Goal: Task Accomplishment & Management: Manage account settings

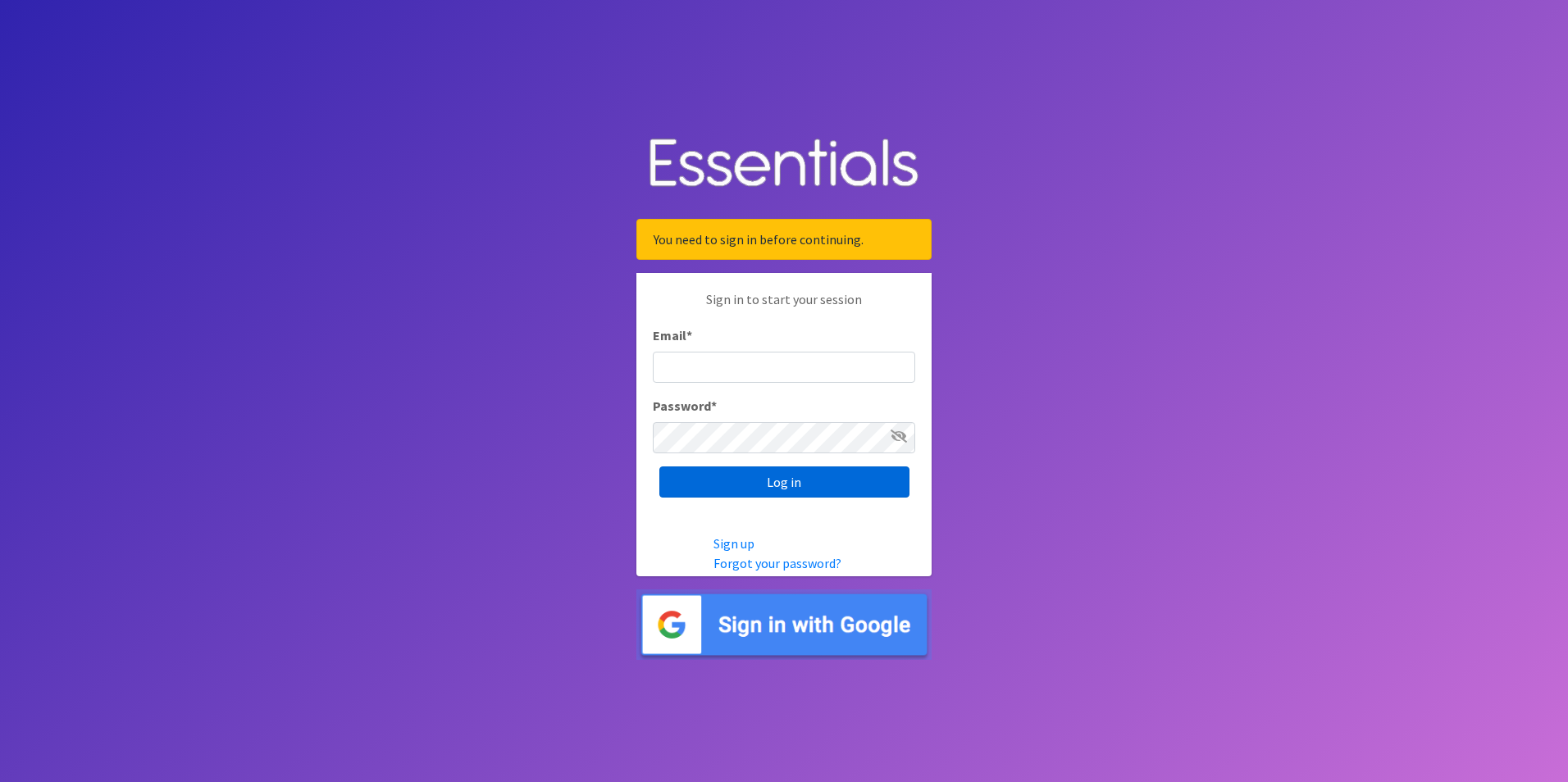
type input "kimparker@austindiapers.org"
click at [845, 480] on input "Log in" at bounding box center [784, 481] width 250 height 31
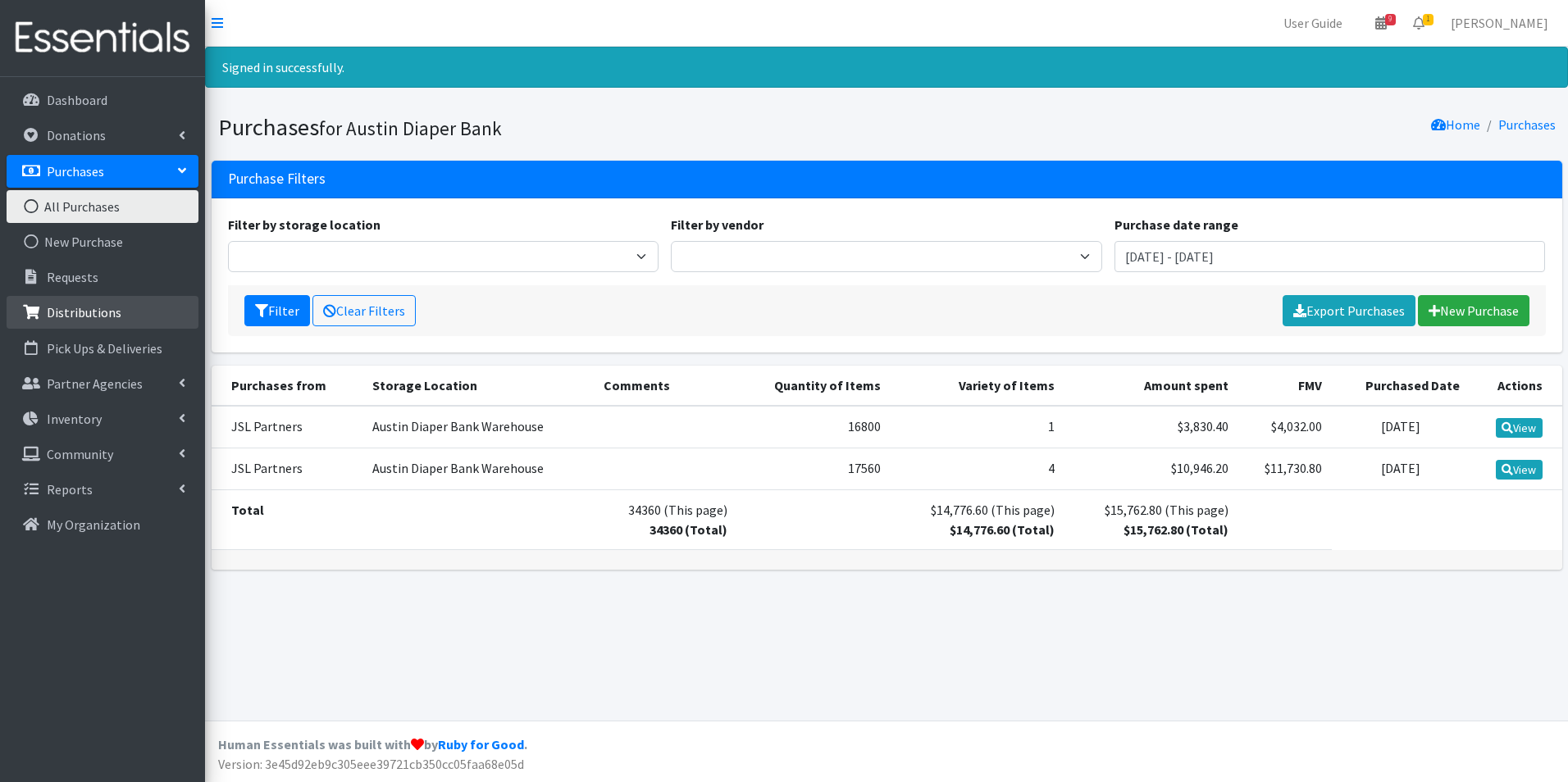
click at [68, 308] on p "Distributions" at bounding box center [84, 313] width 75 height 17
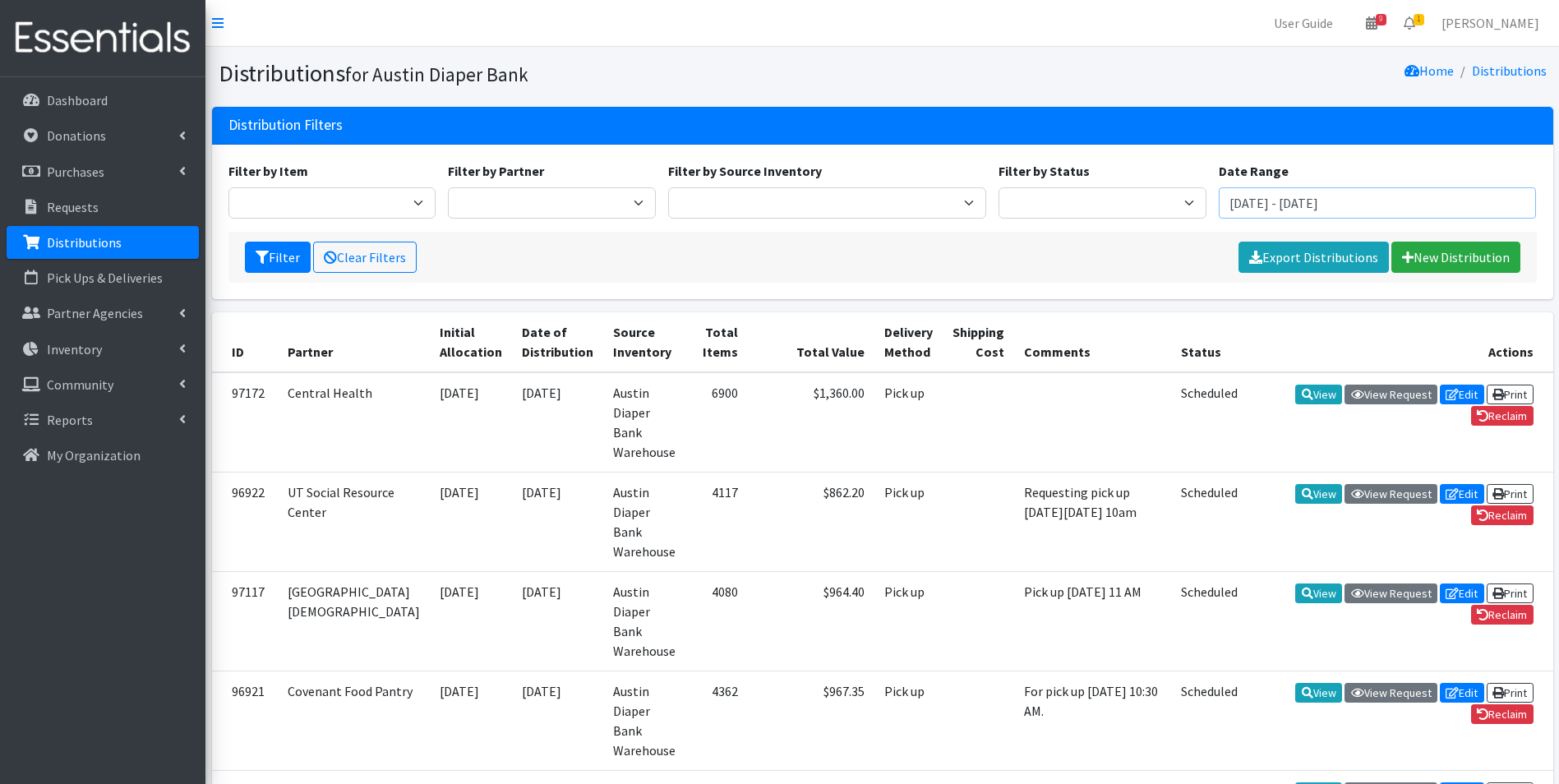
click at [1282, 205] on input "July 24, 2025 - October 24, 2025" at bounding box center [1377, 203] width 318 height 31
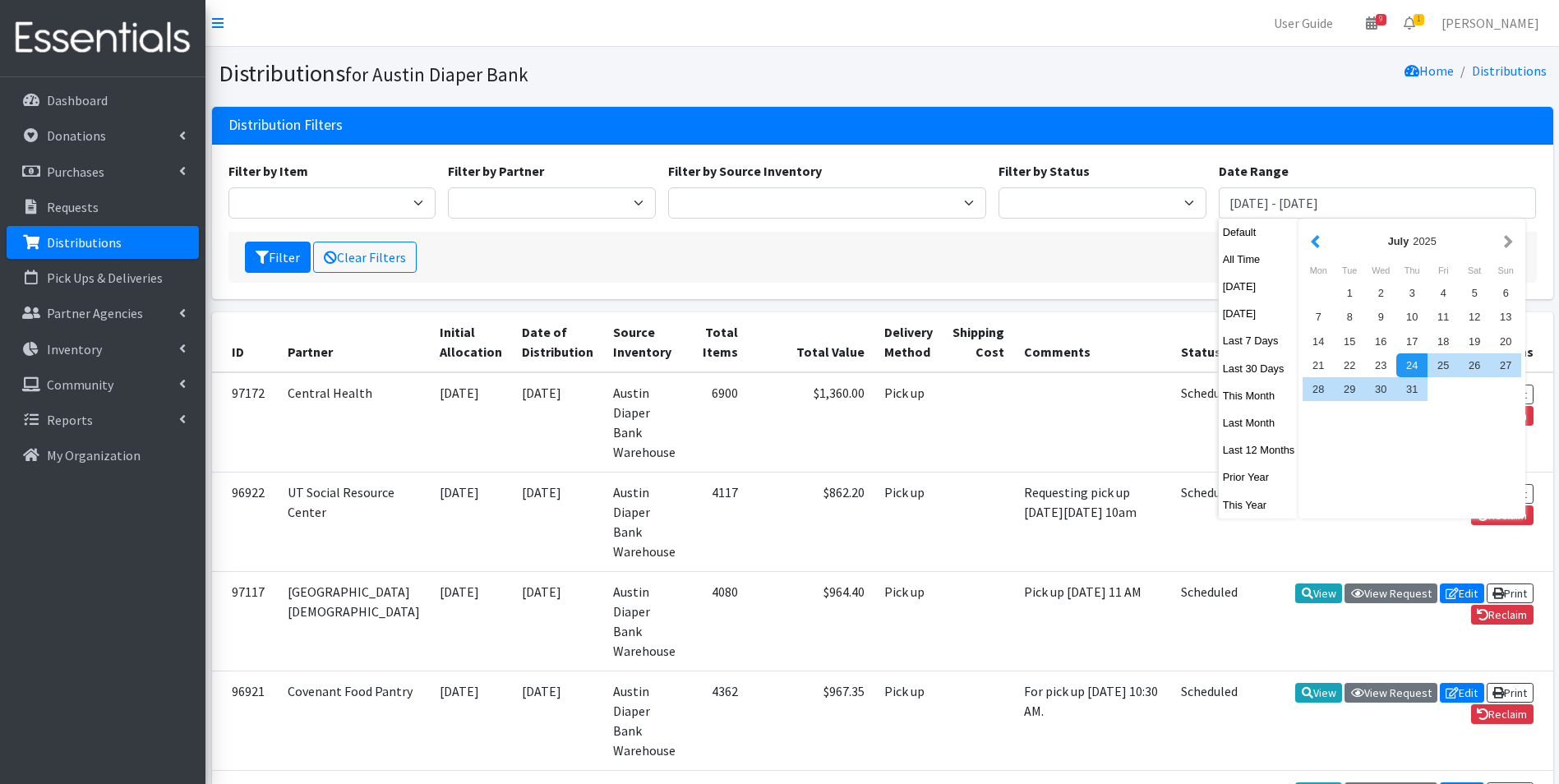
click at [1310, 240] on button "button" at bounding box center [1315, 241] width 18 height 20
click at [1313, 240] on button "button" at bounding box center [1315, 241] width 18 height 20
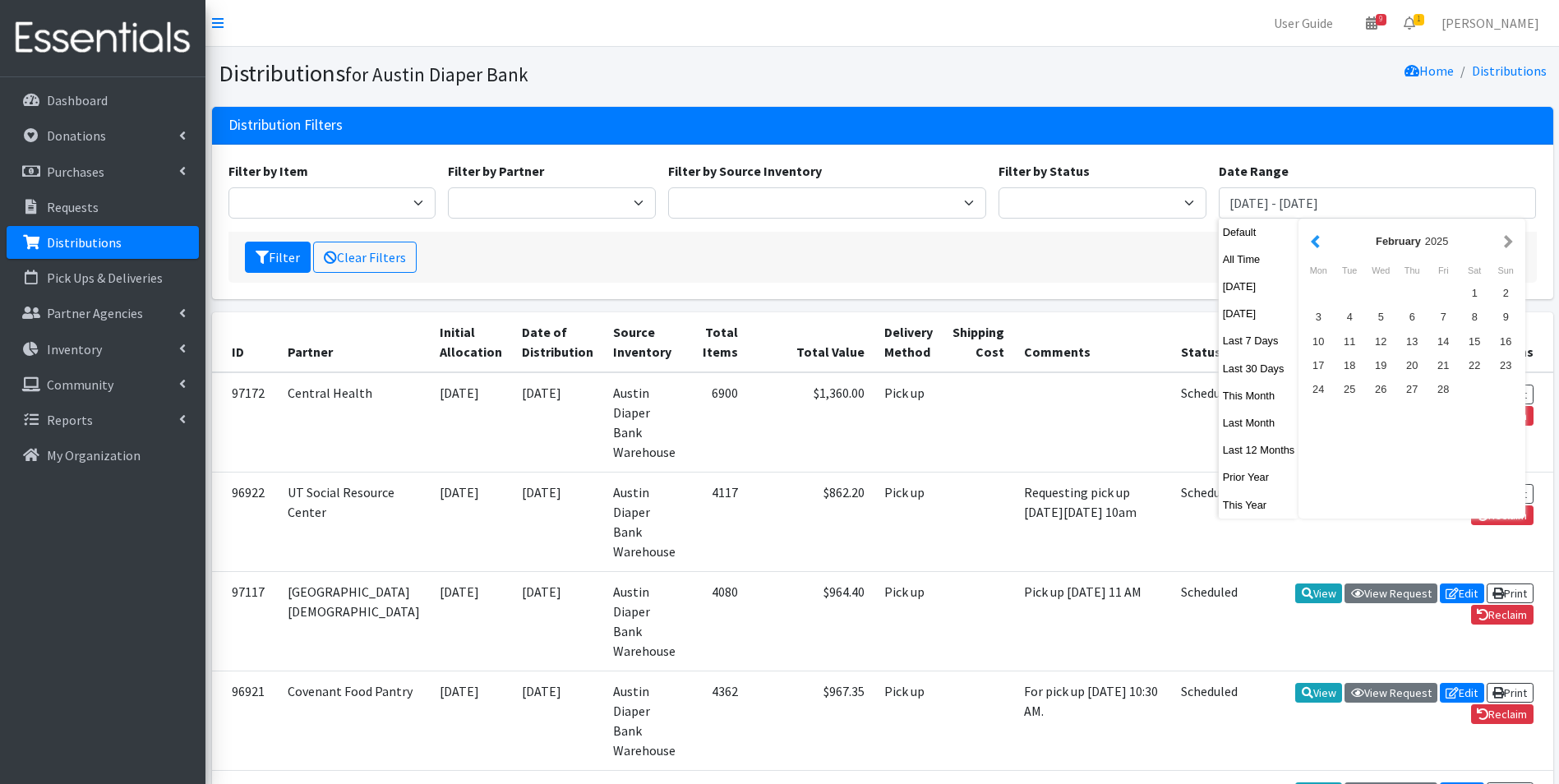
click at [1314, 246] on button "button" at bounding box center [1315, 241] width 18 height 20
click at [1371, 297] on div "1" at bounding box center [1380, 292] width 31 height 24
click at [1509, 241] on button "button" at bounding box center [1509, 241] width 18 height 20
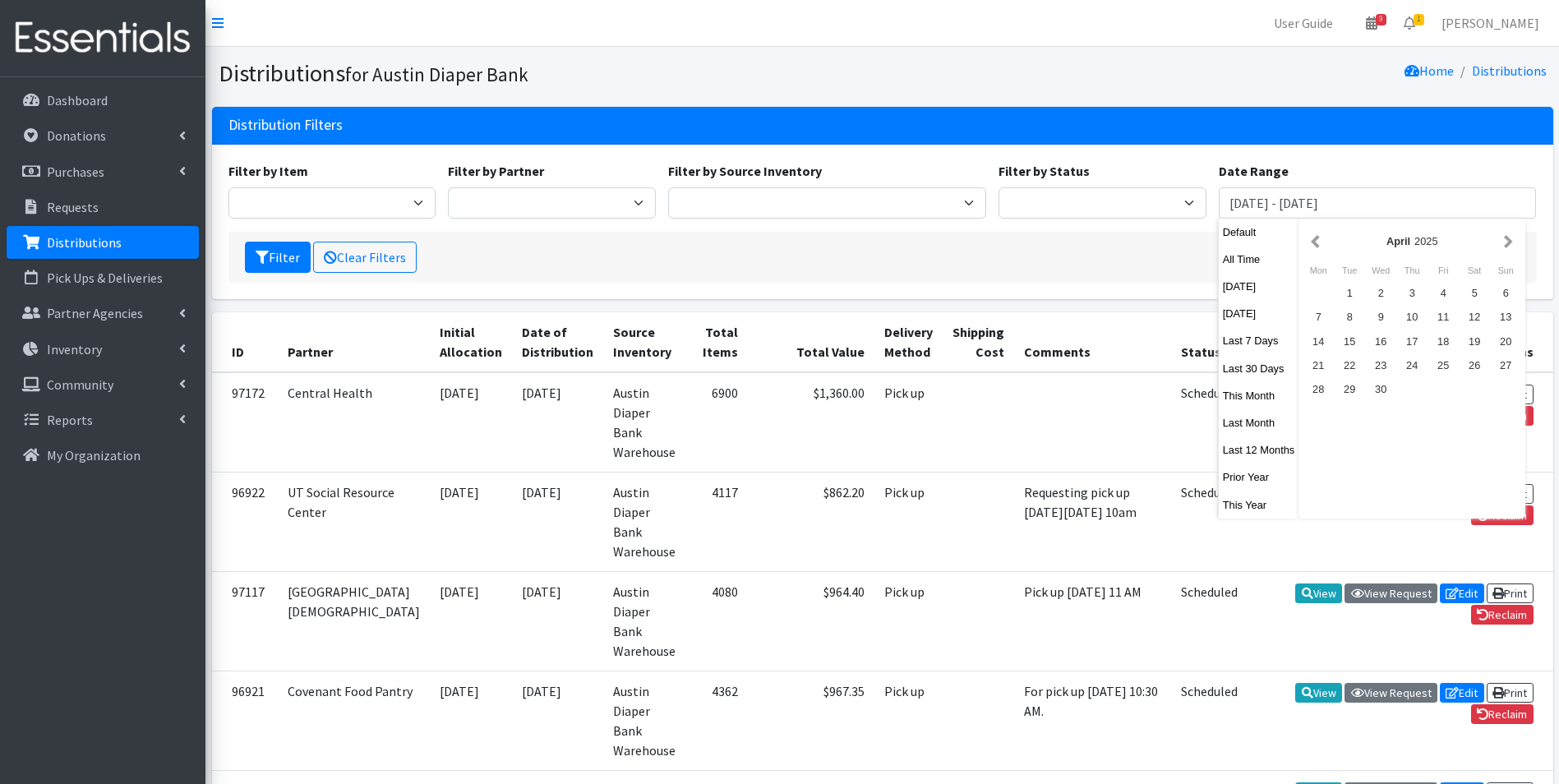
click at [1509, 241] on button "button" at bounding box center [1509, 241] width 18 height 20
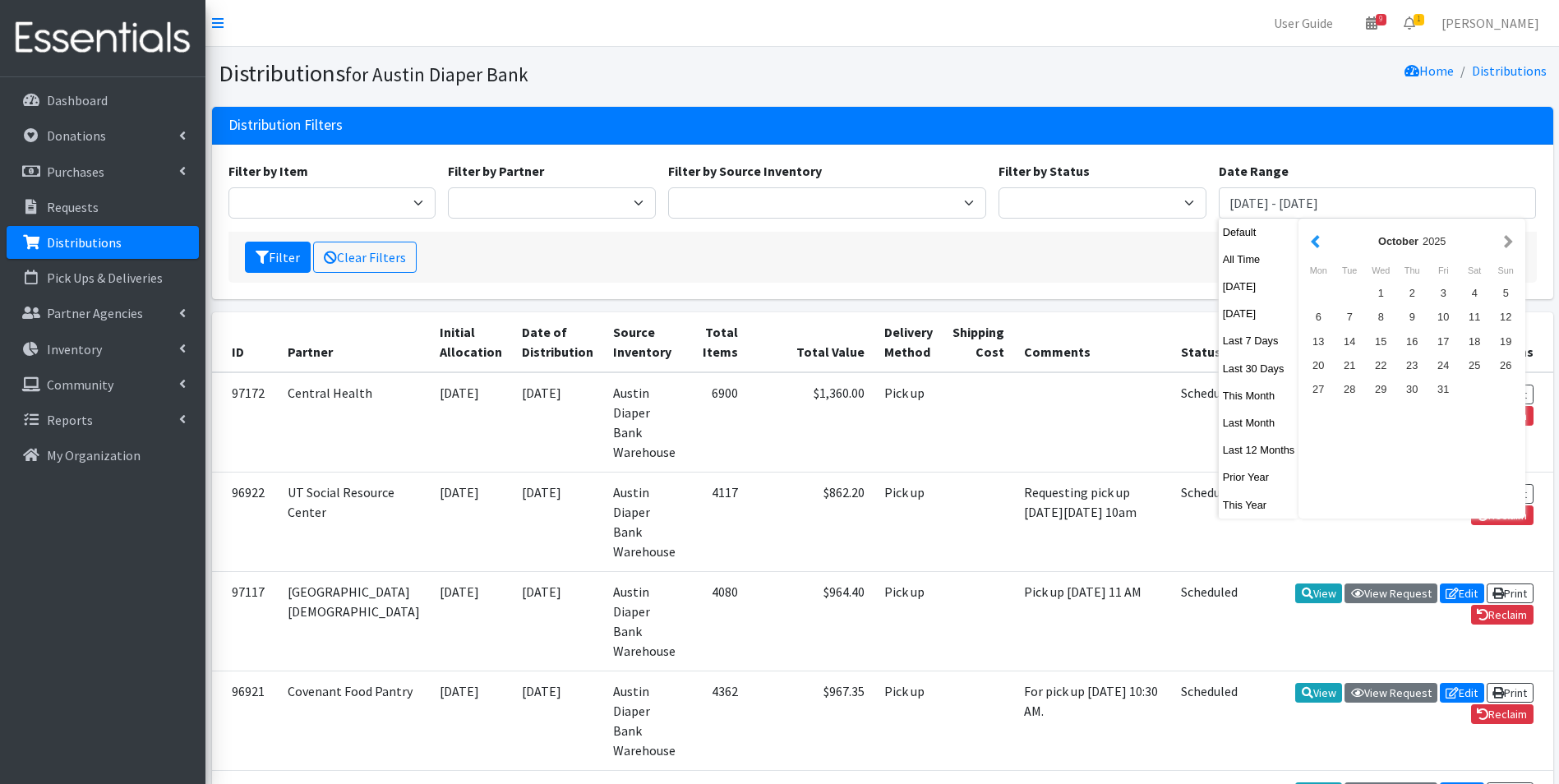
click at [1307, 242] on button "button" at bounding box center [1315, 241] width 18 height 20
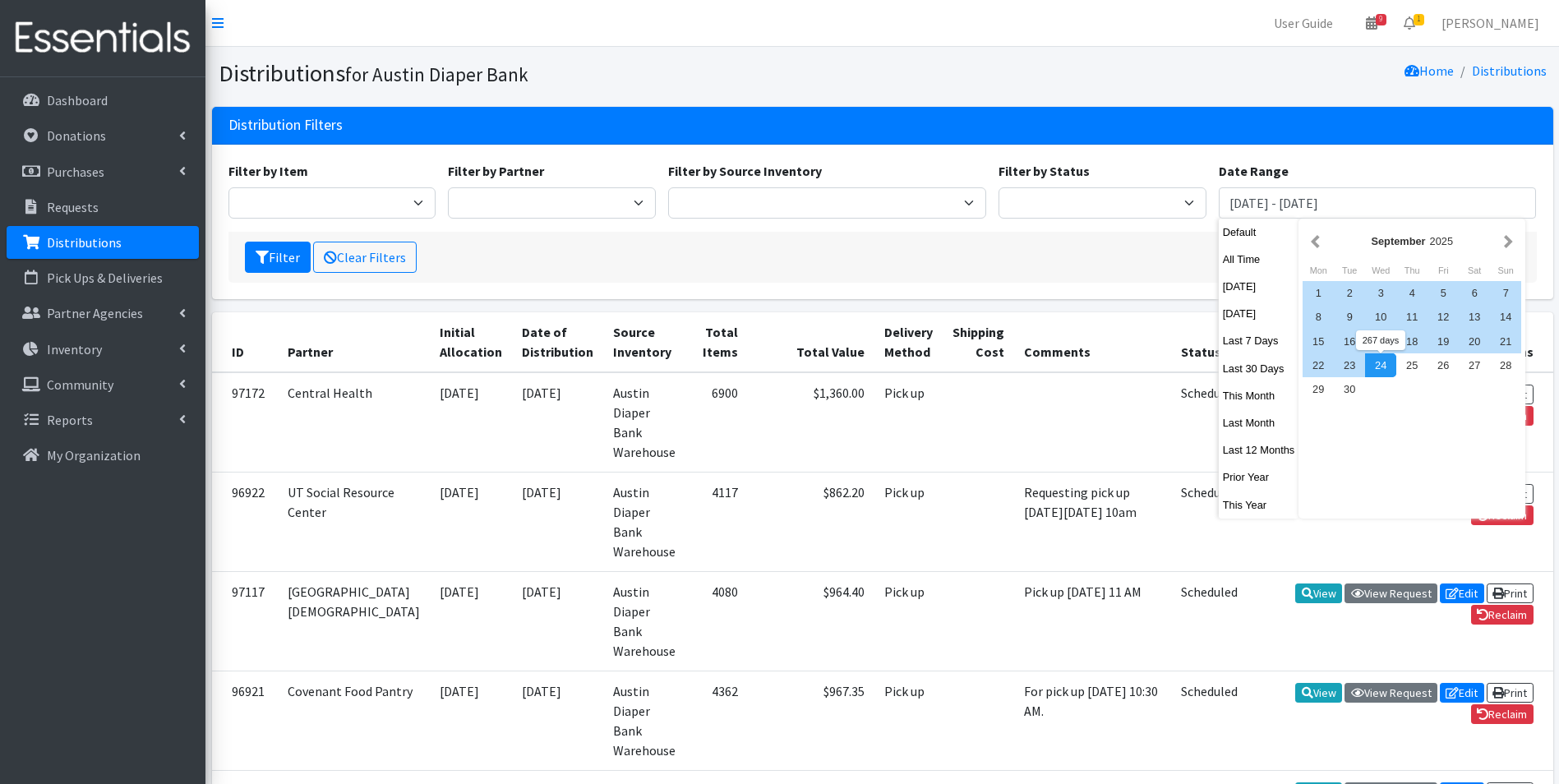
click at [1384, 369] on div "24" at bounding box center [1380, 365] width 31 height 24
type input "January 1, 2025 - September 24, 2025"
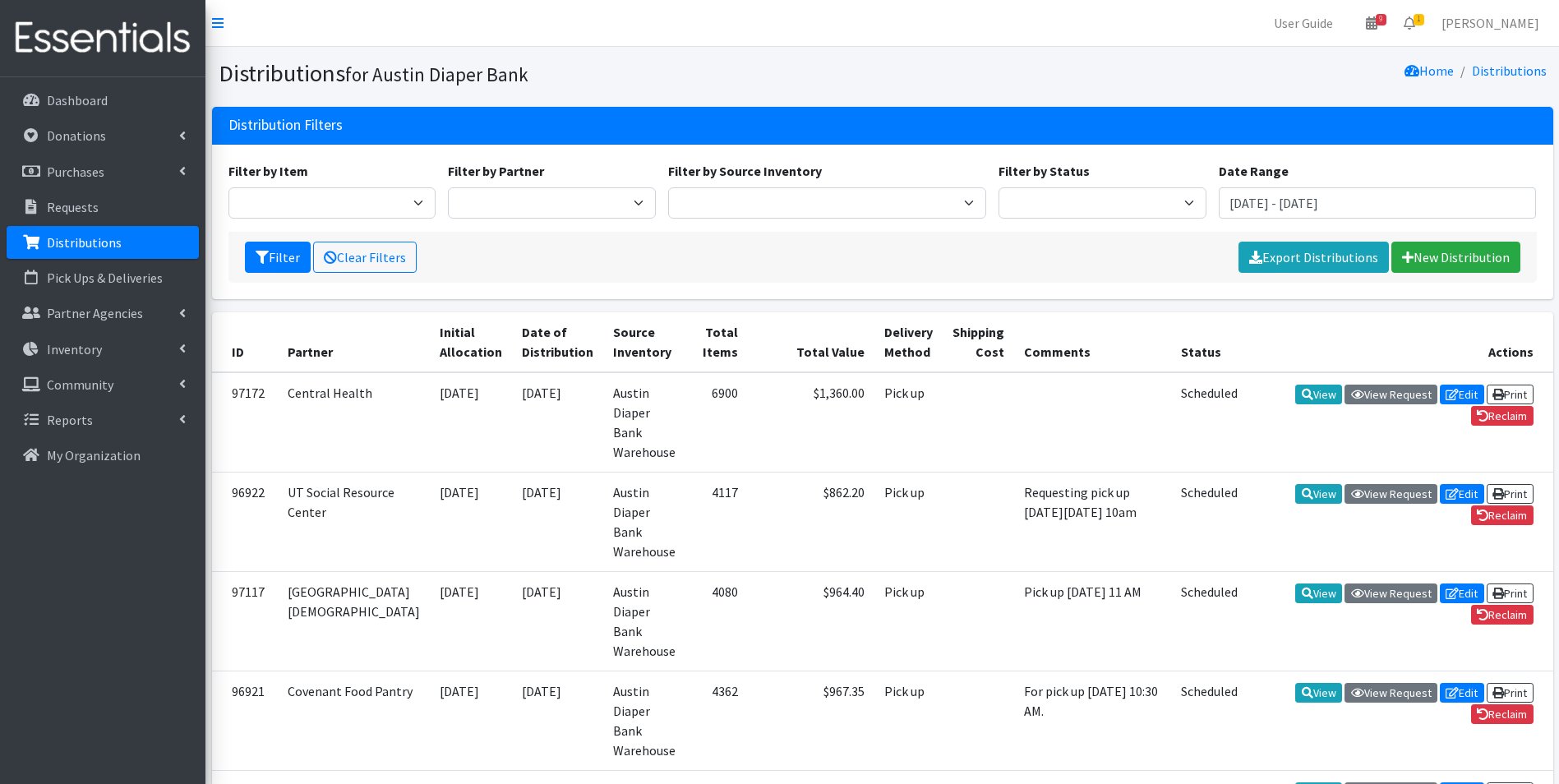
click at [1414, 161] on div "Date Range January 1, 2025 - September 24, 2025" at bounding box center [1377, 190] width 330 height 57
click at [275, 265] on button "Filter" at bounding box center [277, 256] width 66 height 31
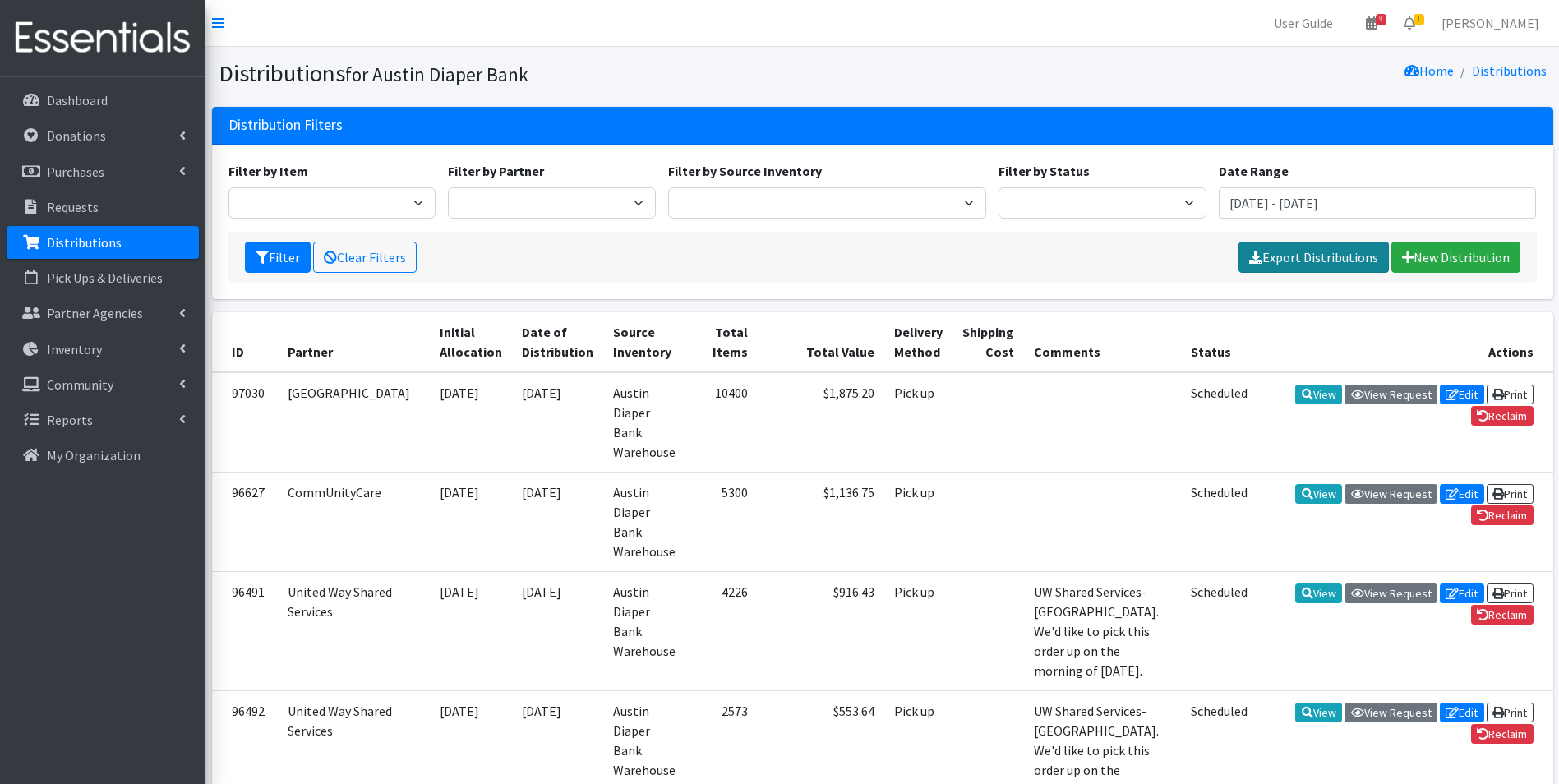
click at [1316, 255] on link "Export Distributions" at bounding box center [1314, 256] width 150 height 31
click at [87, 360] on link "Inventory" at bounding box center [103, 349] width 192 height 33
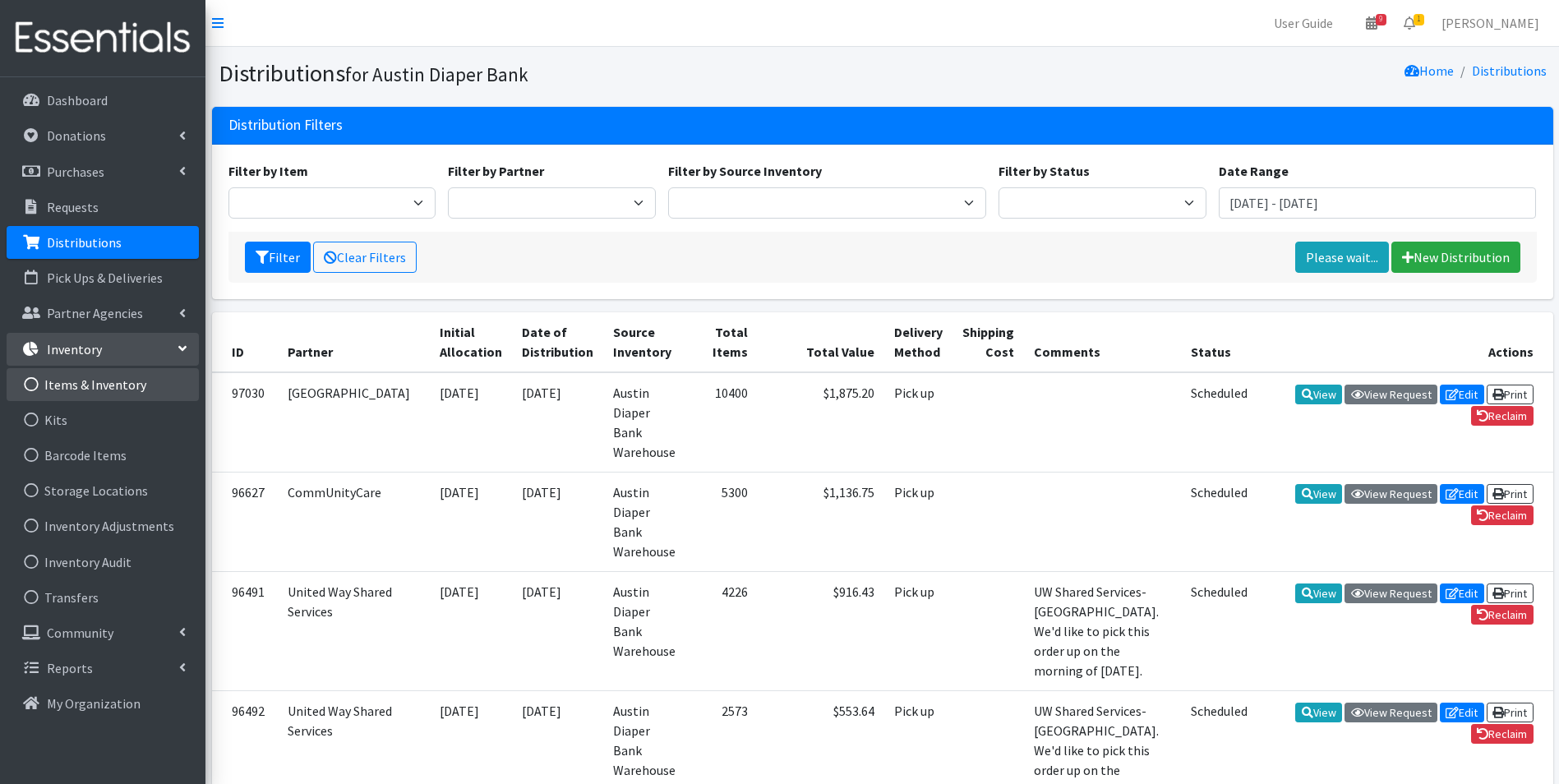
click at [87, 382] on link "Items & Inventory" at bounding box center [103, 384] width 192 height 33
click at [88, 382] on link "Items & Inventory" at bounding box center [103, 384] width 192 height 33
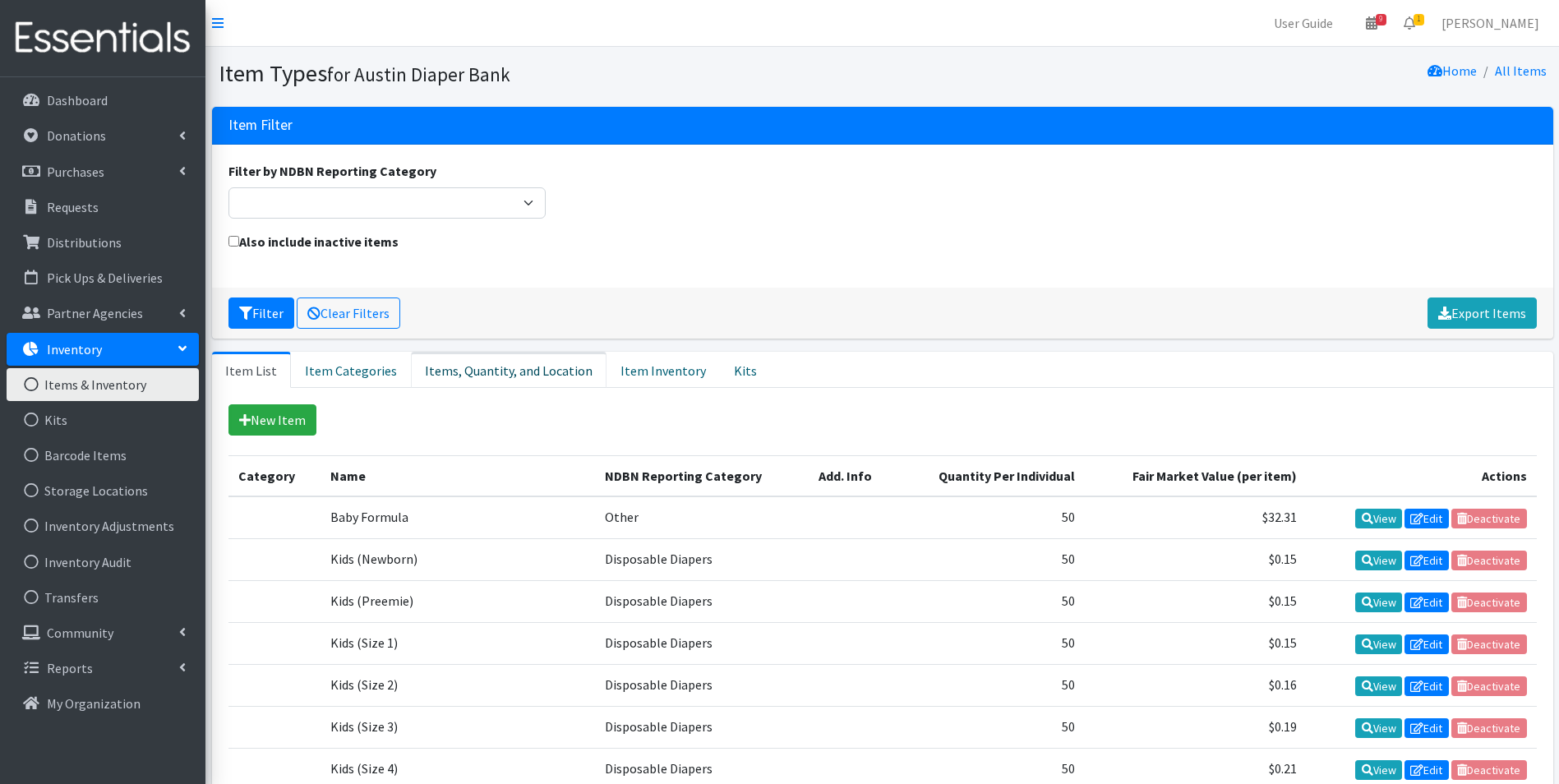
click at [571, 366] on link "Items, Quantity, and Location" at bounding box center [508, 370] width 196 height 36
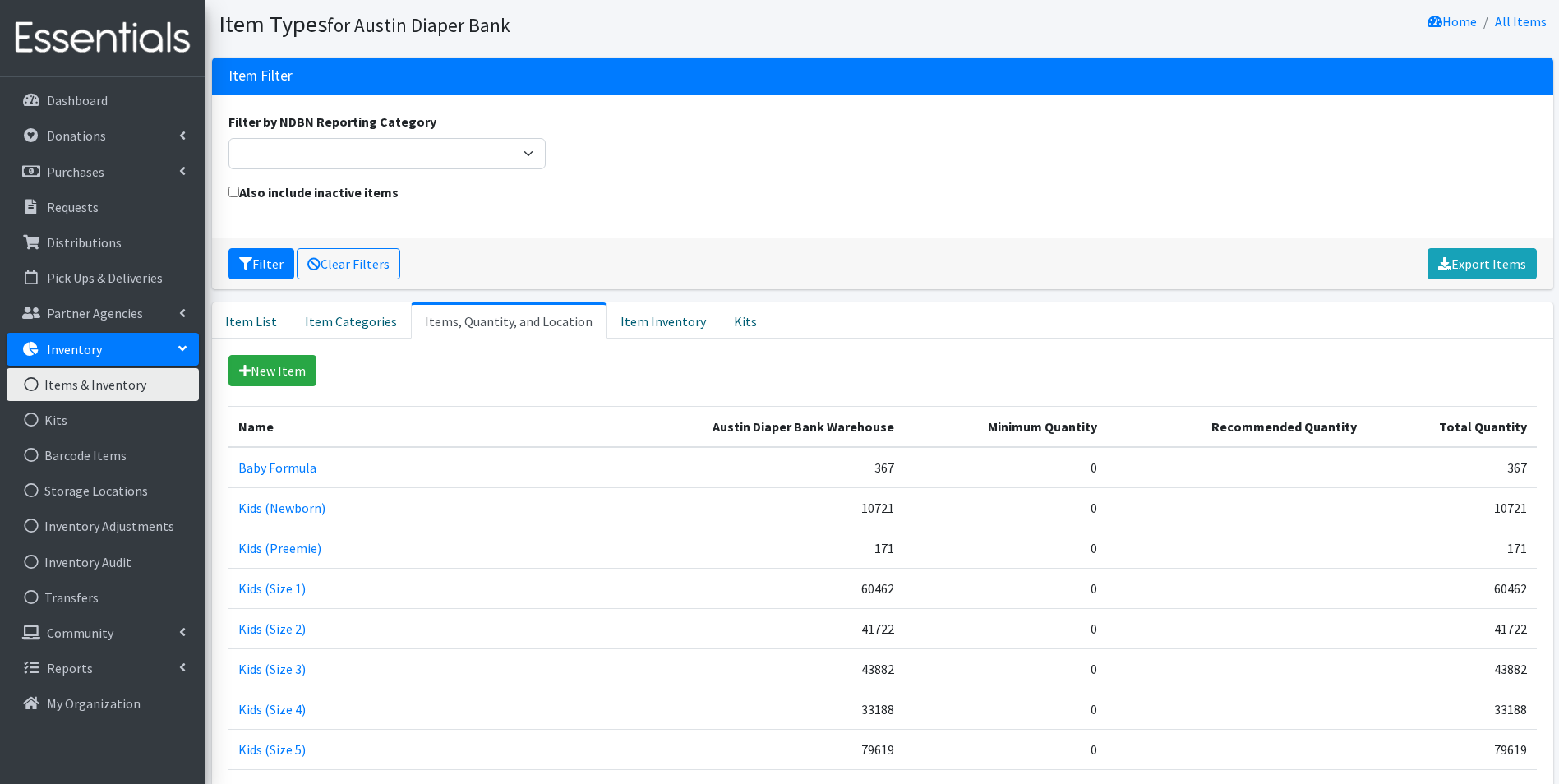
scroll to position [48, 0]
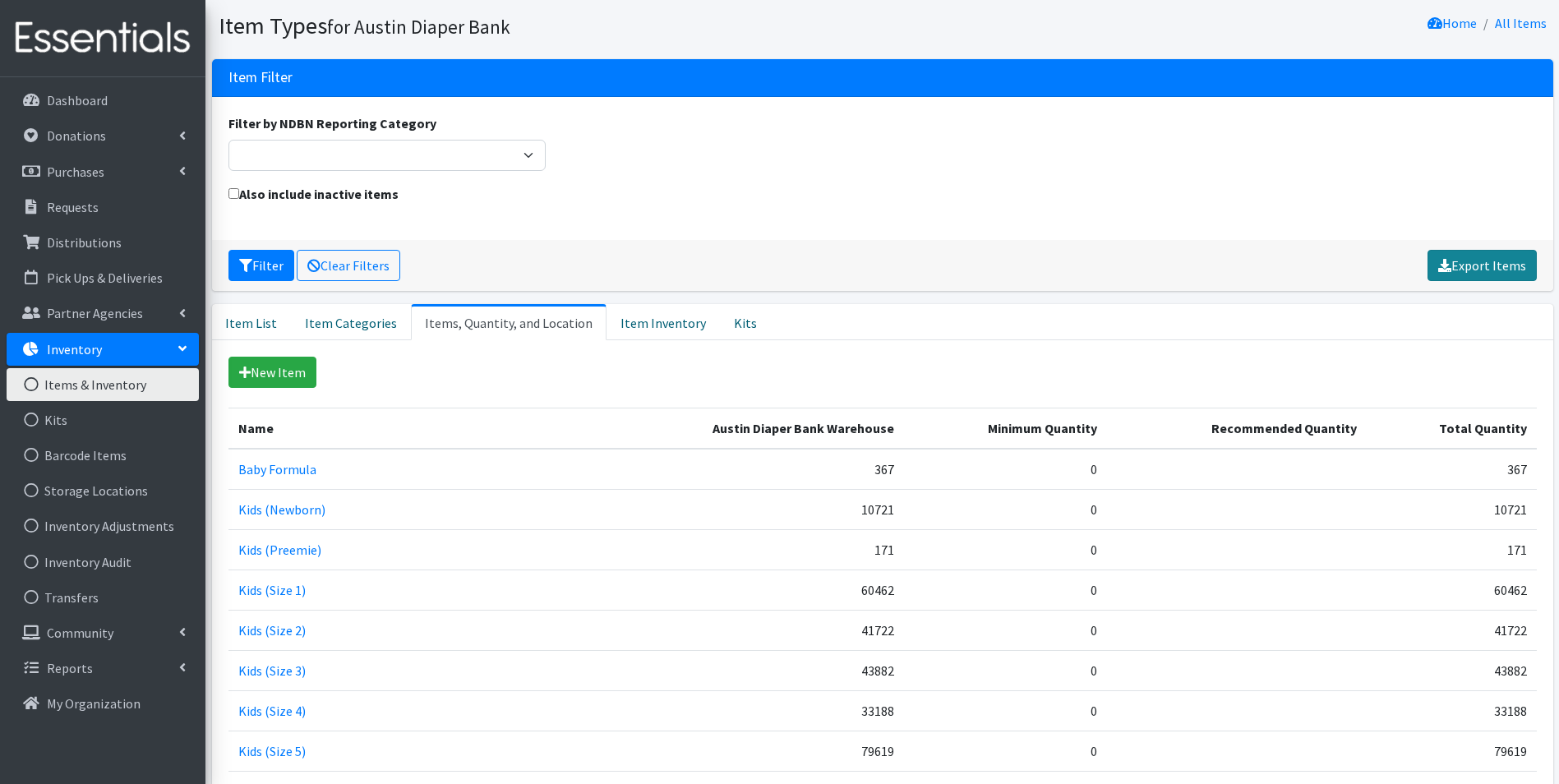
click at [1465, 260] on link "Export Items" at bounding box center [1482, 265] width 109 height 31
